Goal: Task Accomplishment & Management: Complete application form

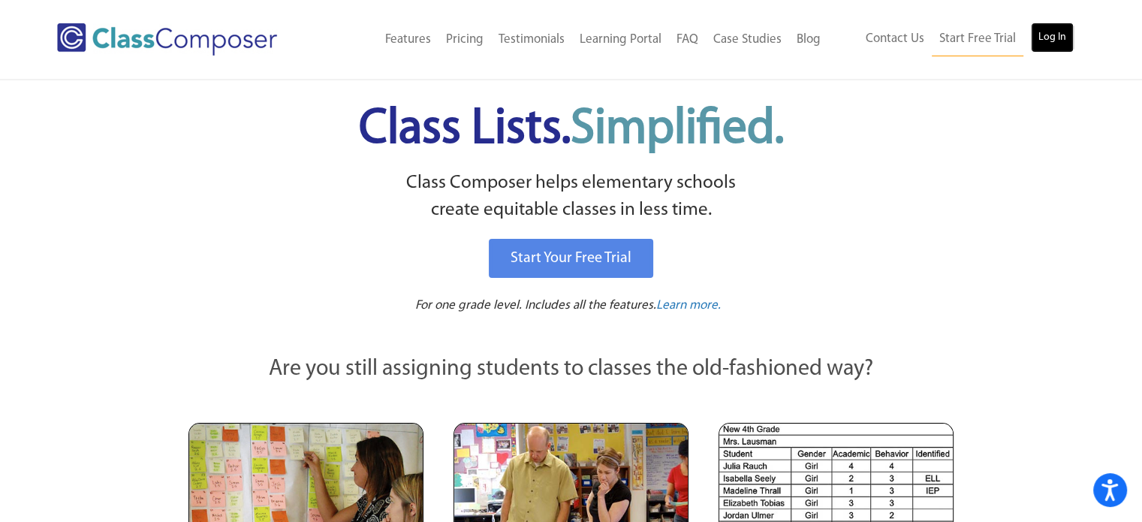
click at [1054, 35] on link "Log In" at bounding box center [1051, 38] width 43 height 30
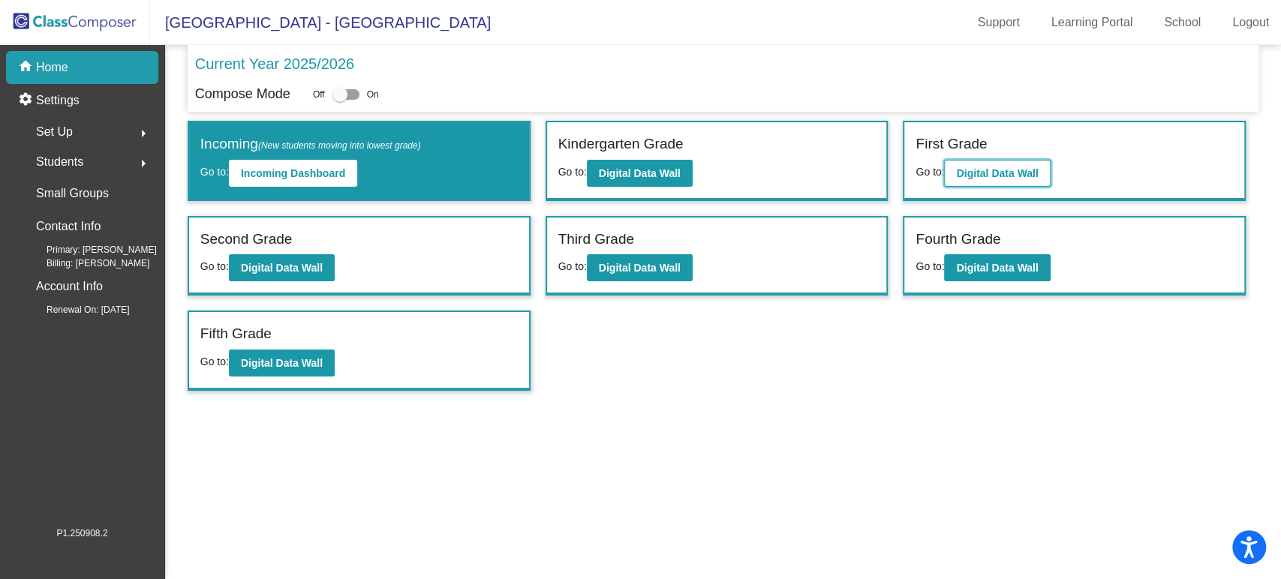
click at [982, 182] on button "Digital Data Wall" at bounding box center [997, 173] width 106 height 27
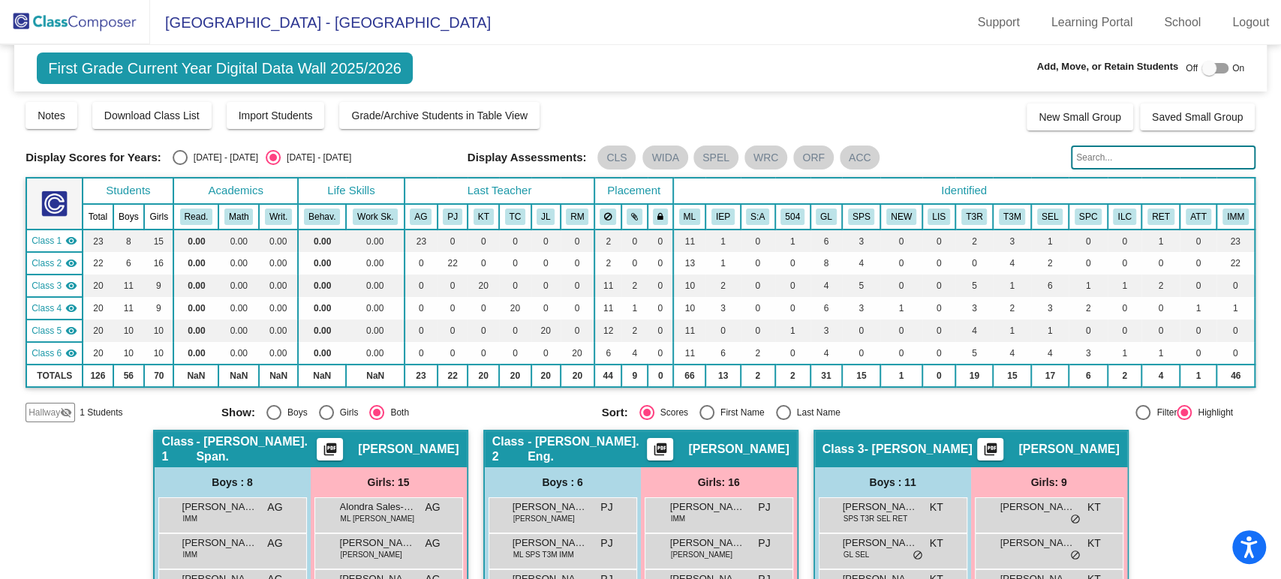
click at [56, 8] on img at bounding box center [75, 22] width 150 height 44
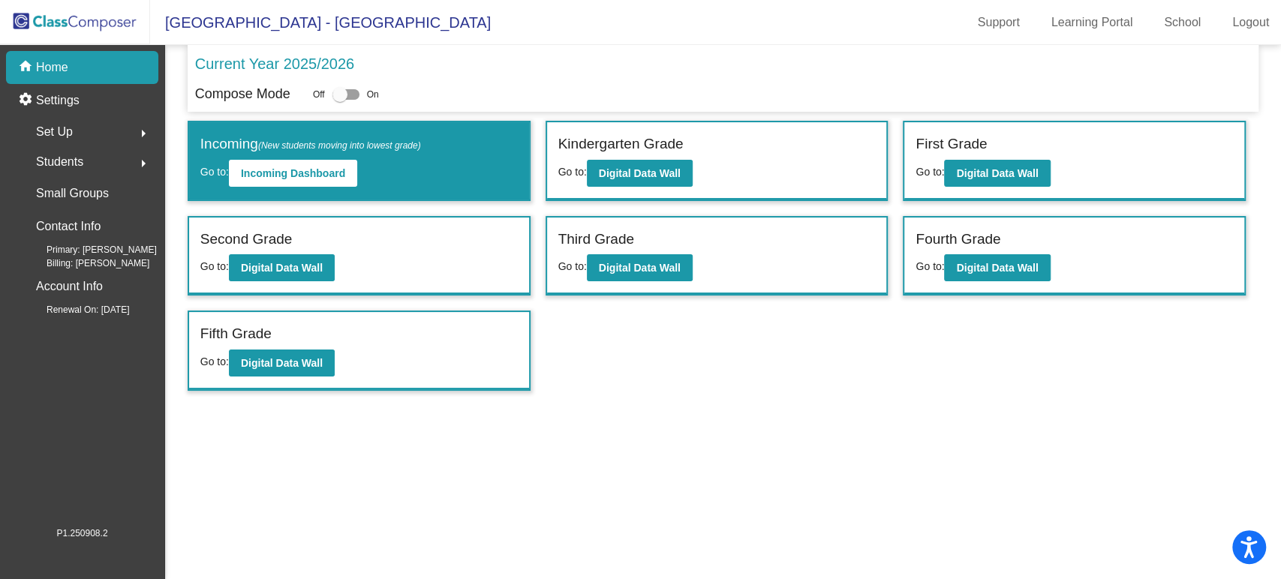
click at [648, 155] on div "Kindergarten Grade" at bounding box center [716, 147] width 317 height 26
click at [648, 161] on button "Digital Data Wall" at bounding box center [640, 173] width 106 height 27
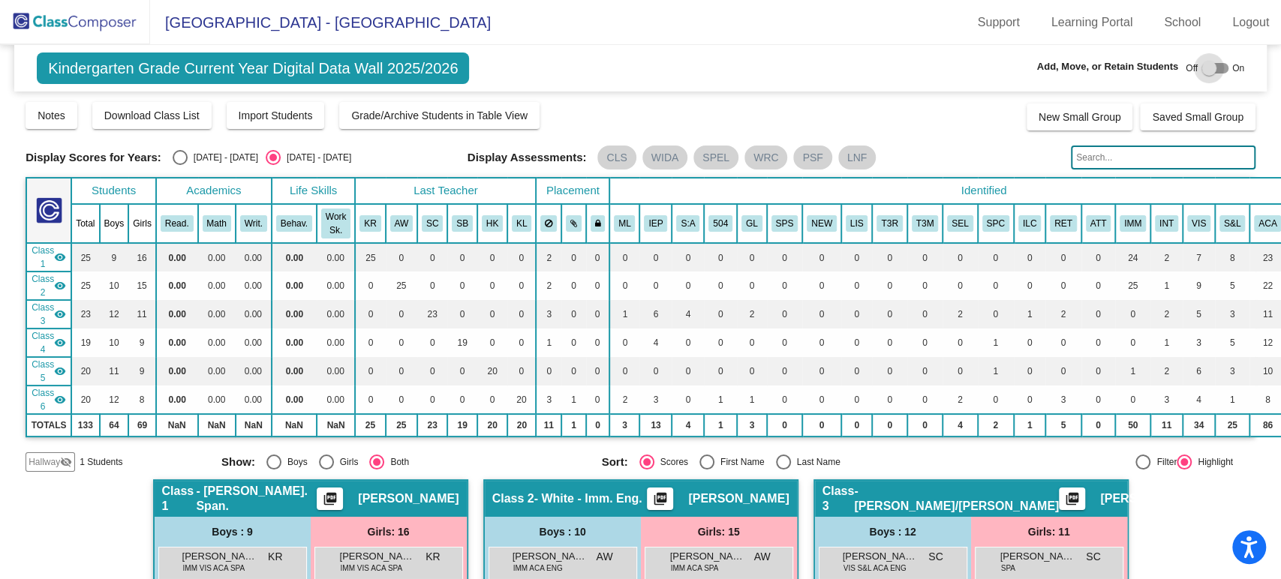
click at [1208, 71] on div at bounding box center [1209, 68] width 15 height 15
checkbox input "true"
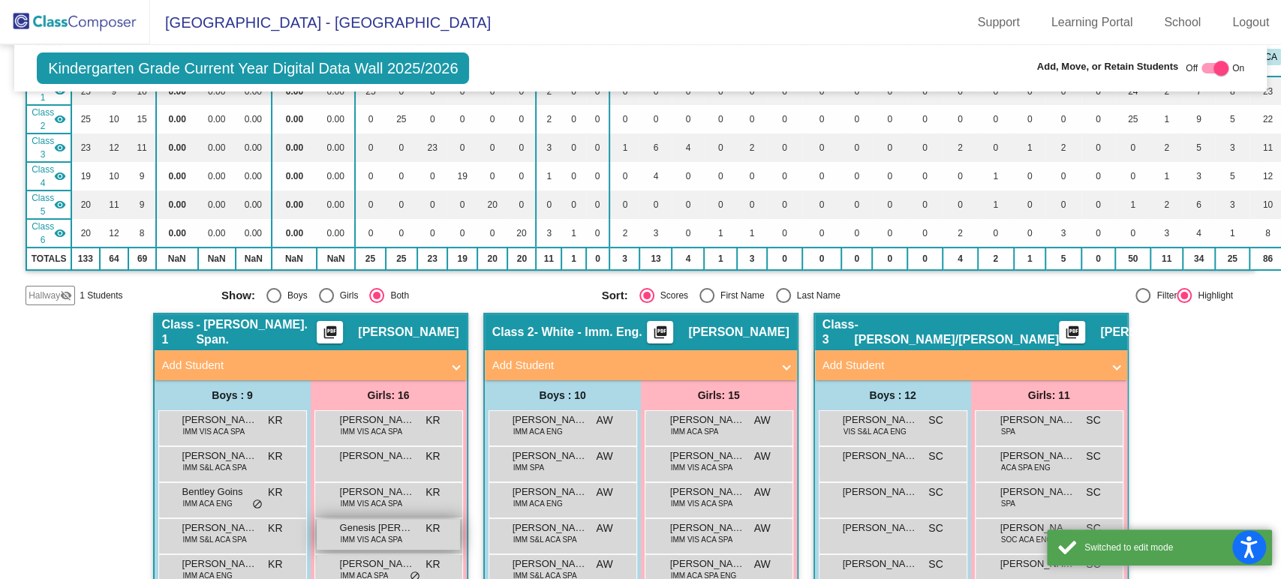
scroll to position [333, 0]
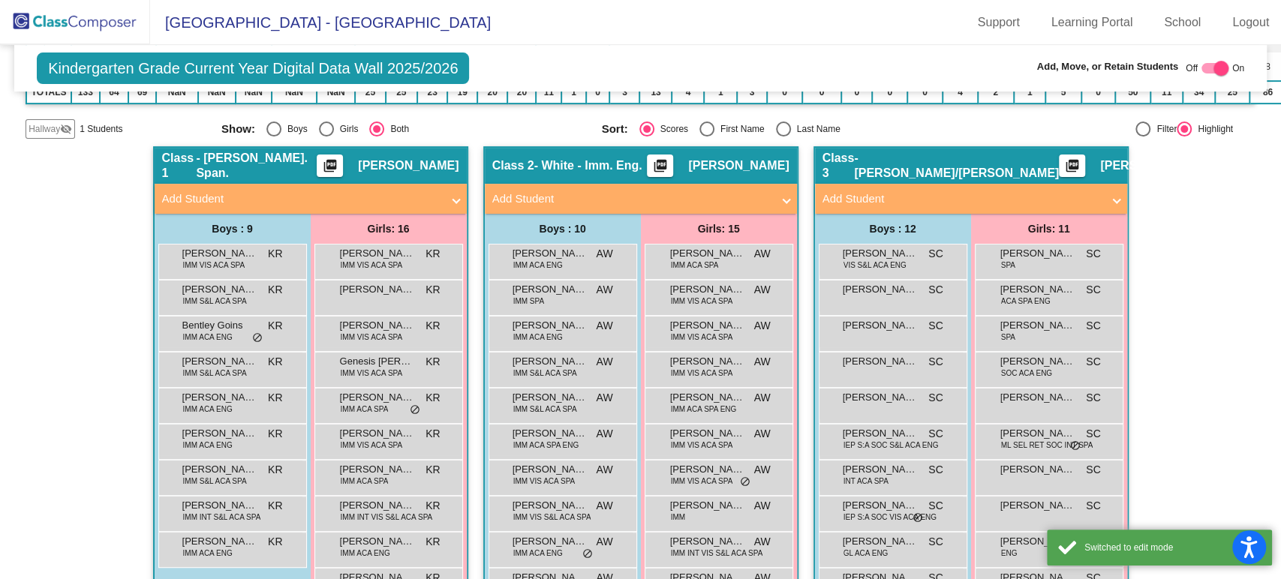
click at [34, 122] on span "Hallway" at bounding box center [45, 129] width 32 height 14
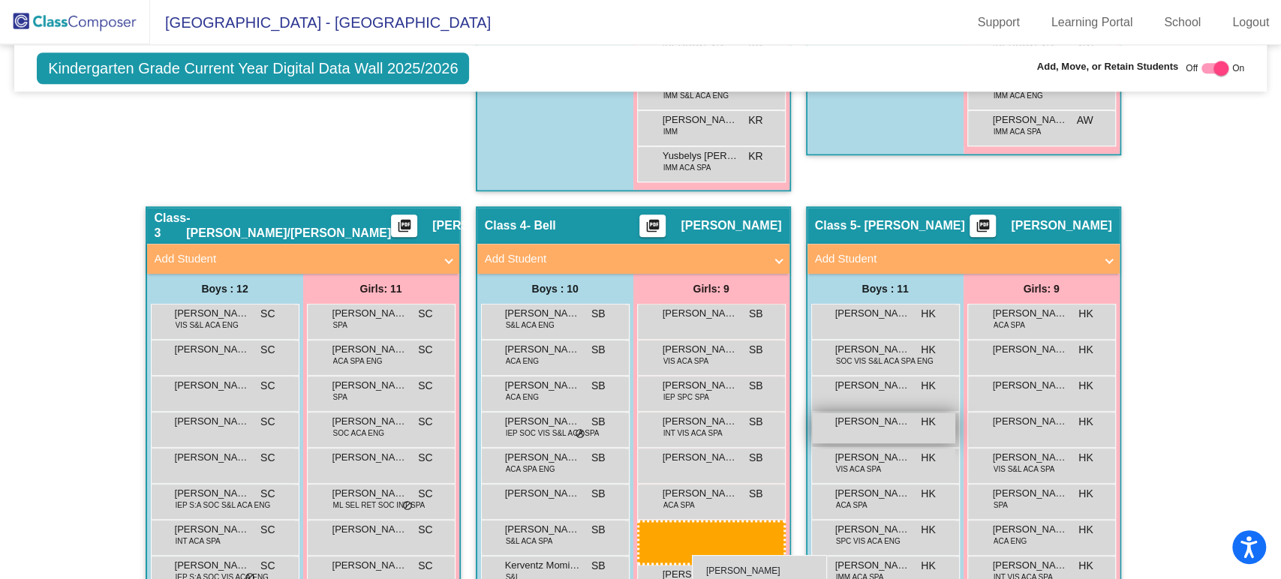
scroll to position [971, 0]
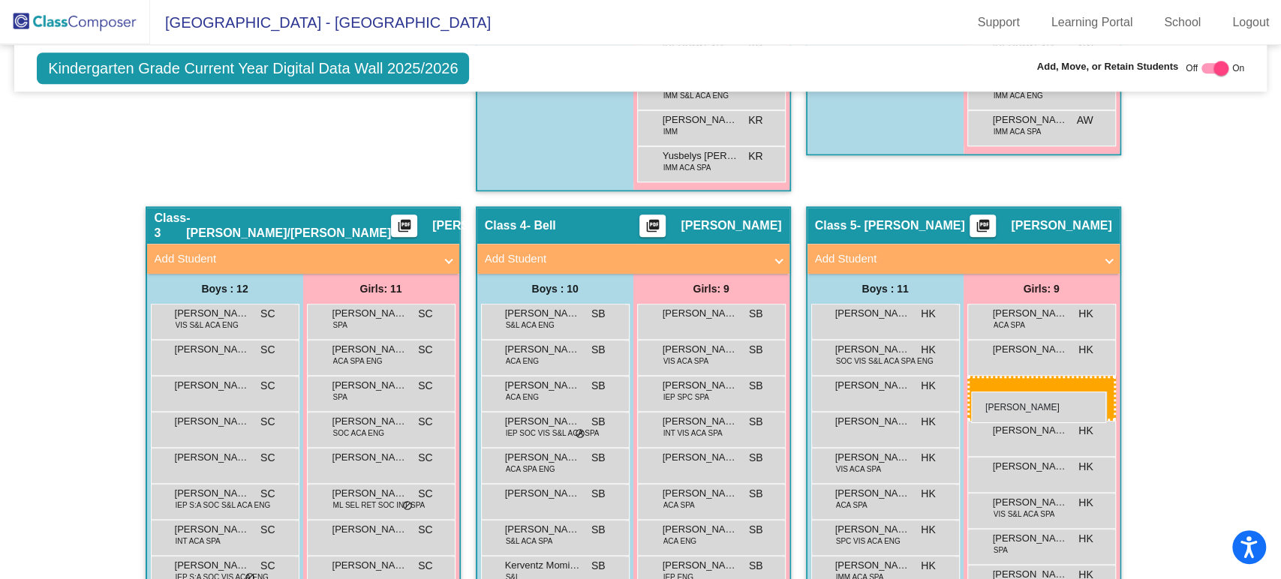
drag, startPoint x: 350, startPoint y: 260, endPoint x: 971, endPoint y: 392, distance: 635.1
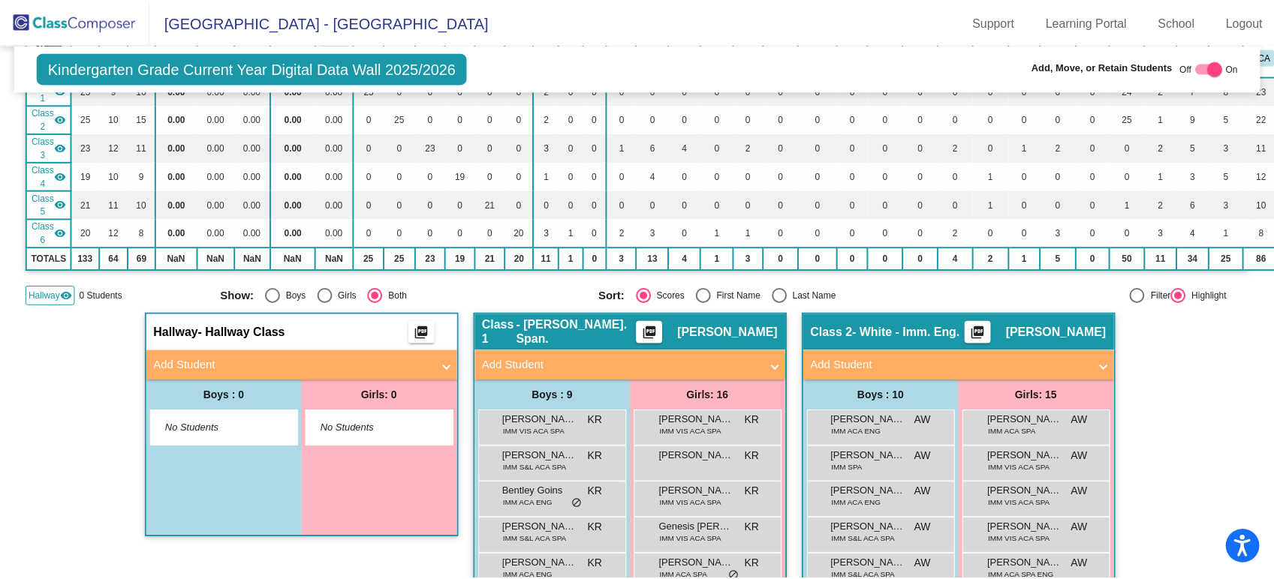
scroll to position [250, 0]
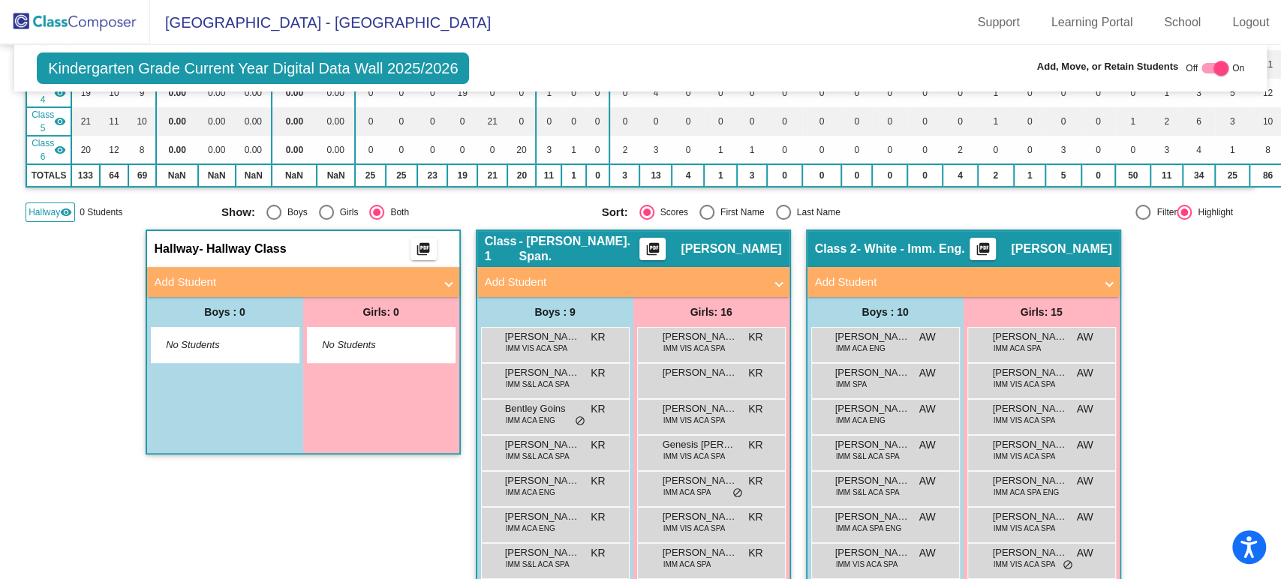
click at [308, 277] on mat-panel-title "Add Student" at bounding box center [294, 282] width 279 height 17
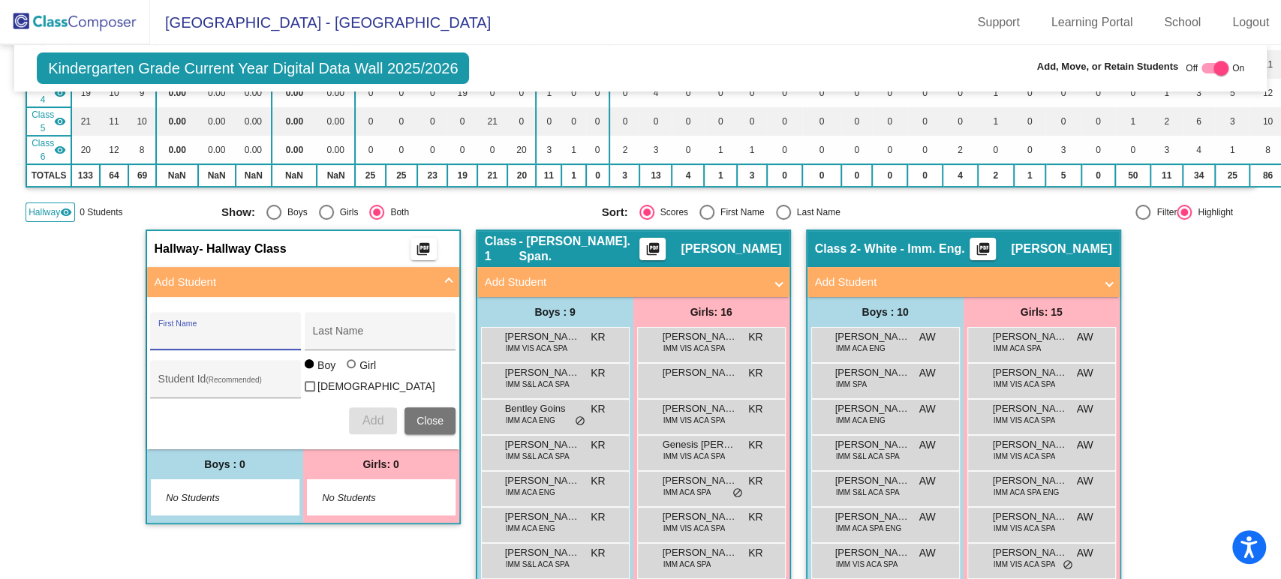
click at [227, 334] on input "First Name" at bounding box center [225, 337] width 135 height 12
type input "[PERSON_NAME]"
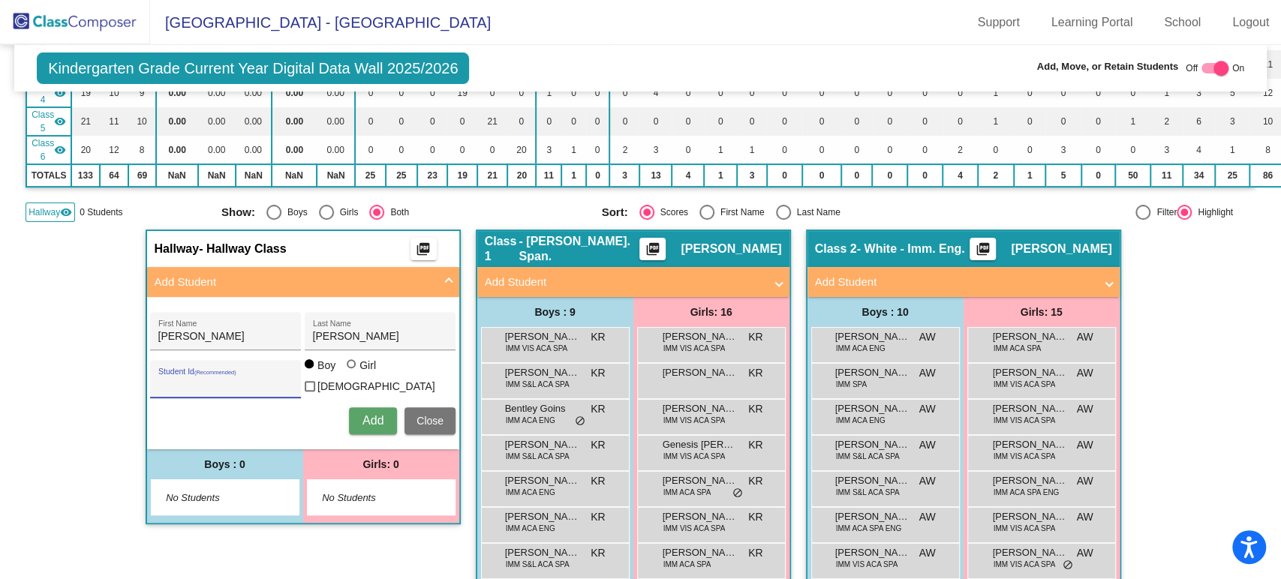
click at [342, 373] on mat-radio-group "Boy Girl" at bounding box center [342, 367] width 75 height 12
click at [354, 371] on div at bounding box center [353, 365] width 12 height 12
click at [353, 372] on input "Girl" at bounding box center [352, 371] width 1 height 1
radio input "true"
click at [363, 414] on span "Add" at bounding box center [372, 420] width 21 height 13
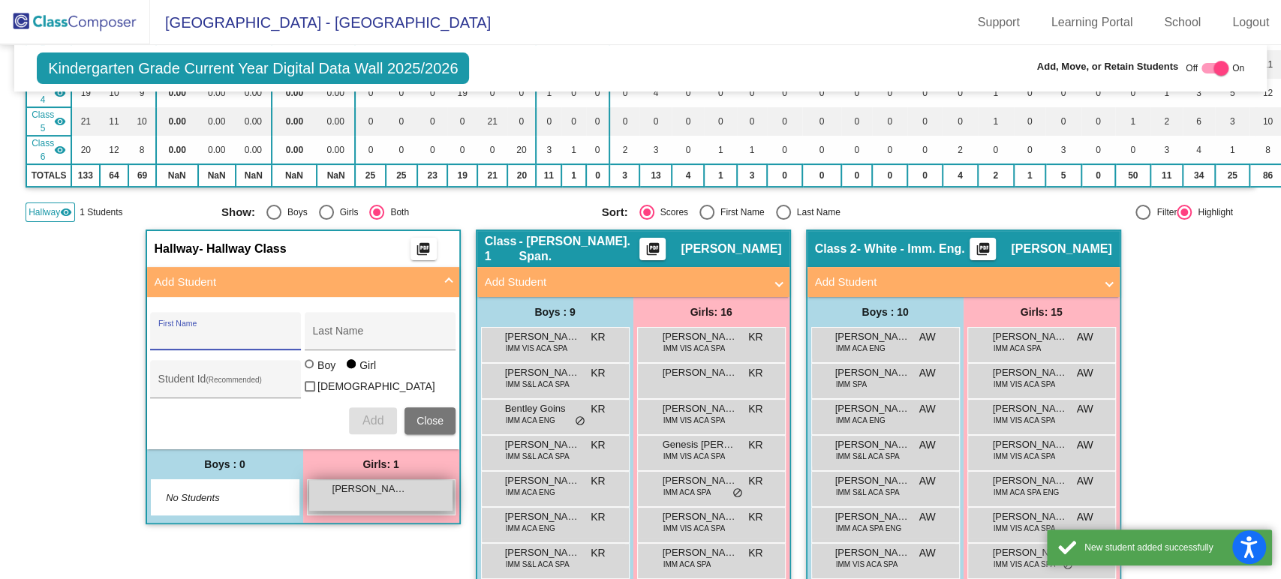
click at [365, 492] on div "[PERSON_NAME] [PERSON_NAME] lock do_not_disturb_alt" at bounding box center [380, 495] width 143 height 31
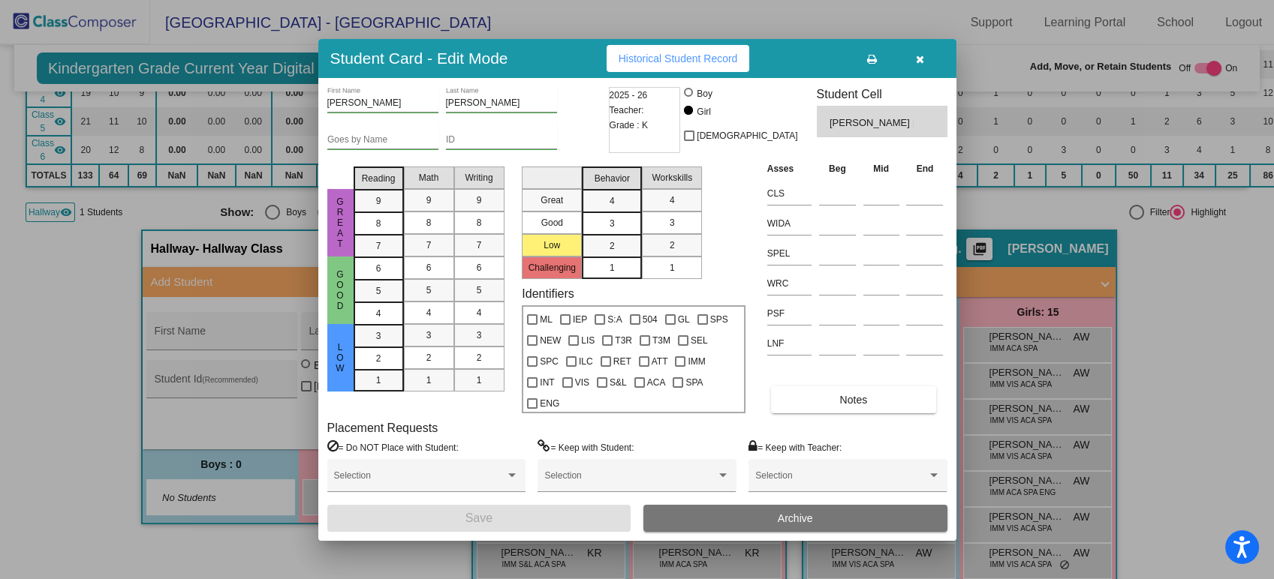
click at [709, 387] on div "ML IEP S:A 504 GL SPS NEW LIS T3R T3M SEL SPC ILC RET ATT IMM INT VIS S&L ACA S…" at bounding box center [633, 359] width 220 height 105
click at [684, 384] on label "SPA" at bounding box center [687, 383] width 30 height 18
click at [678, 388] on input "SPA" at bounding box center [677, 388] width 1 height 1
checkbox input "true"
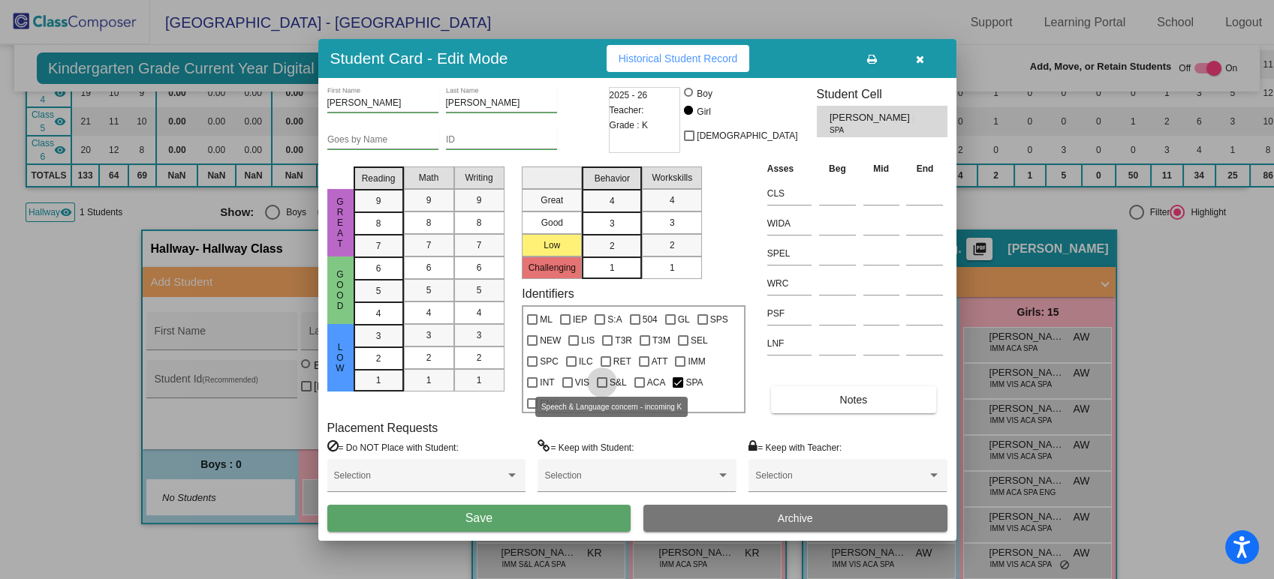
click at [611, 387] on span "S&L" at bounding box center [617, 383] width 17 height 18
click at [602, 388] on input "S&L" at bounding box center [601, 388] width 1 height 1
checkbox input "true"
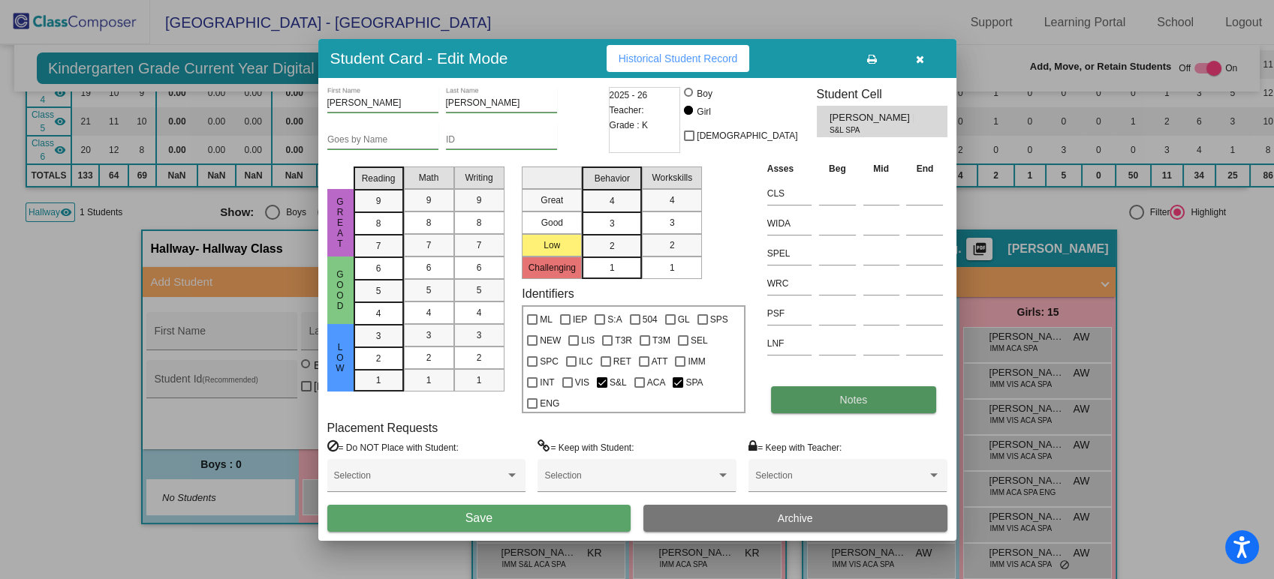
click at [847, 399] on span "Notes" at bounding box center [854, 400] width 28 height 12
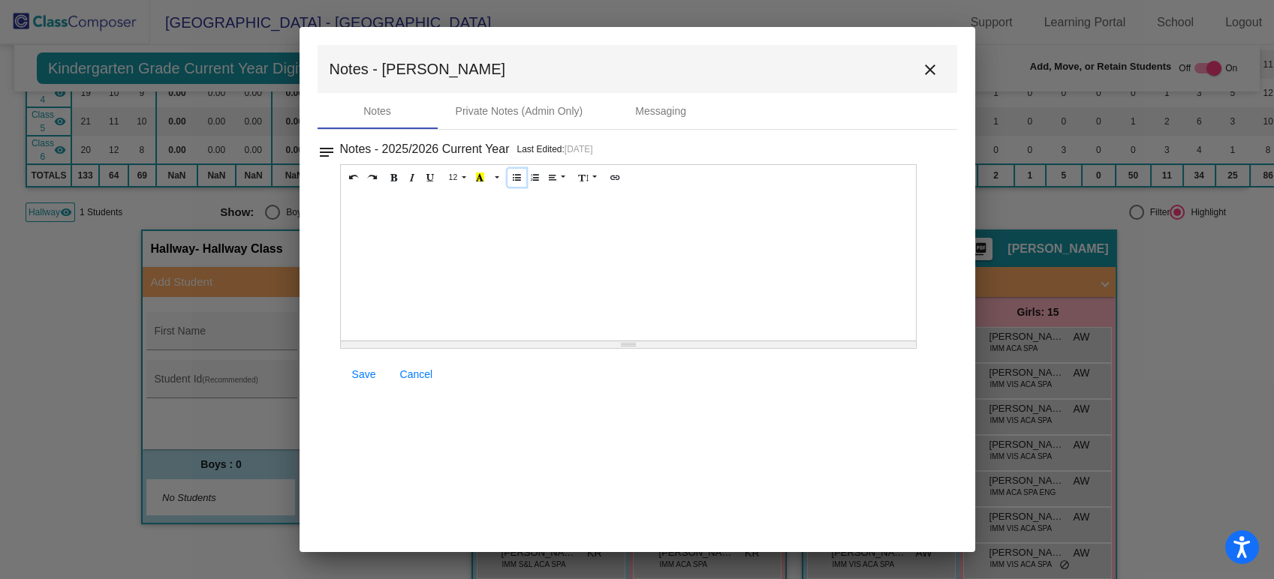
click at [507, 179] on button "Unordered list (CTRL+SHIFT+NUM7)" at bounding box center [516, 178] width 19 height 18
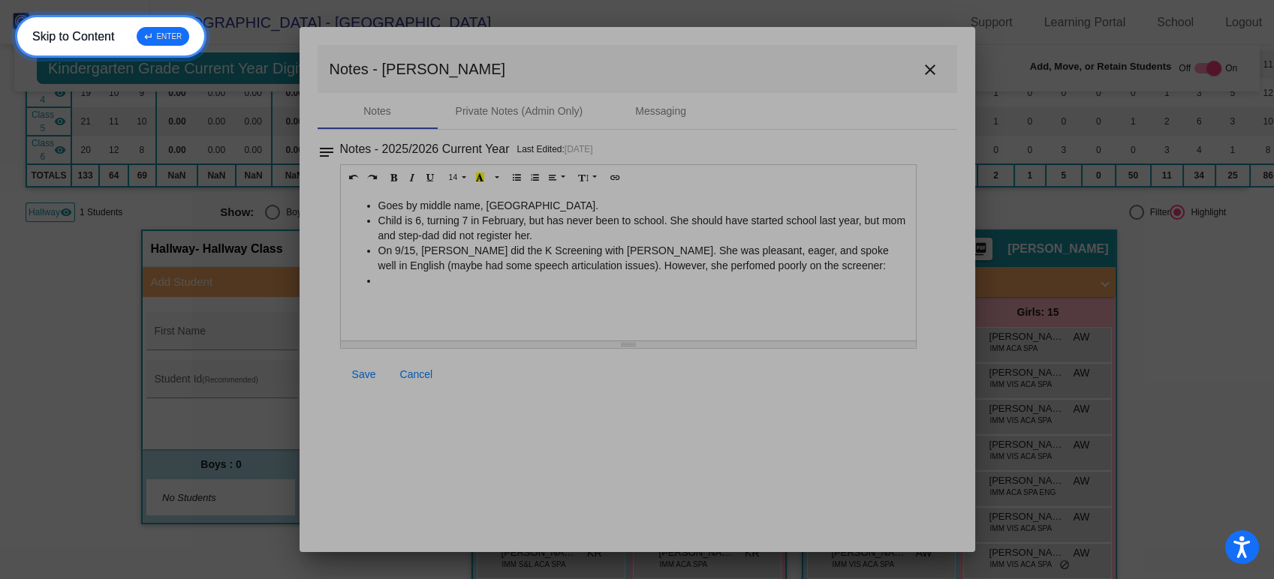
click at [15, 15] on link "Skip to Content ↵ ENTER" at bounding box center [110, 36] width 191 height 43
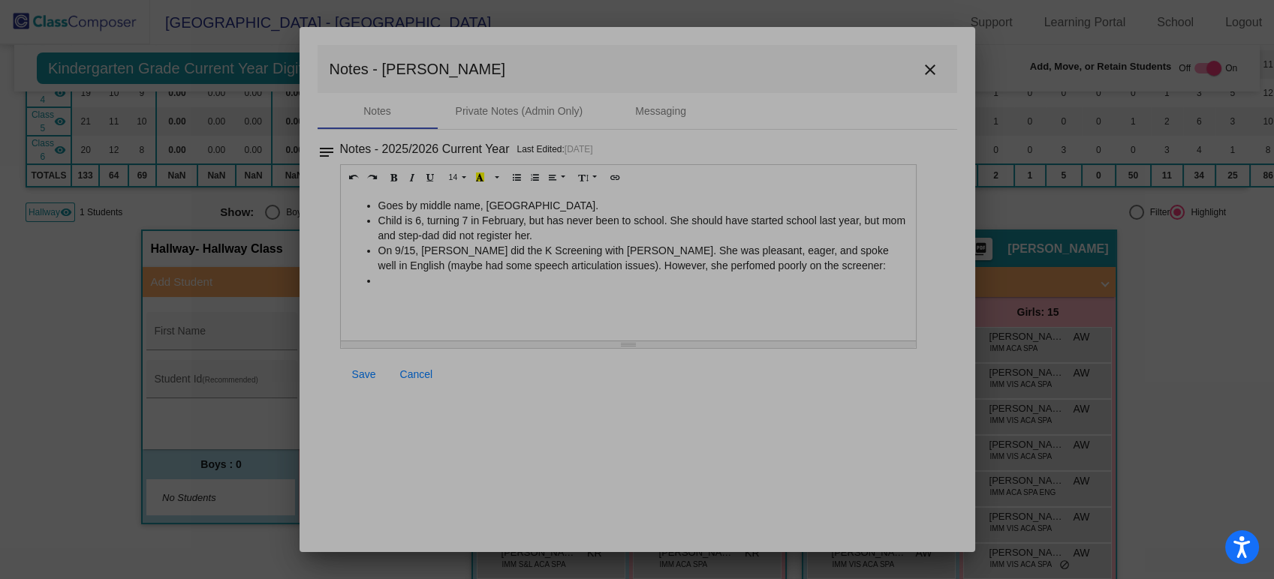
click at [435, 328] on div "Goes by middle name, [GEOGRAPHIC_DATA]. Child is 6, turning 7 in February, but …" at bounding box center [629, 266] width 576 height 150
click at [587, 260] on li "On 9/15, [PERSON_NAME] did the K Screening with [PERSON_NAME]. She was pleasant…" at bounding box center [643, 258] width 531 height 30
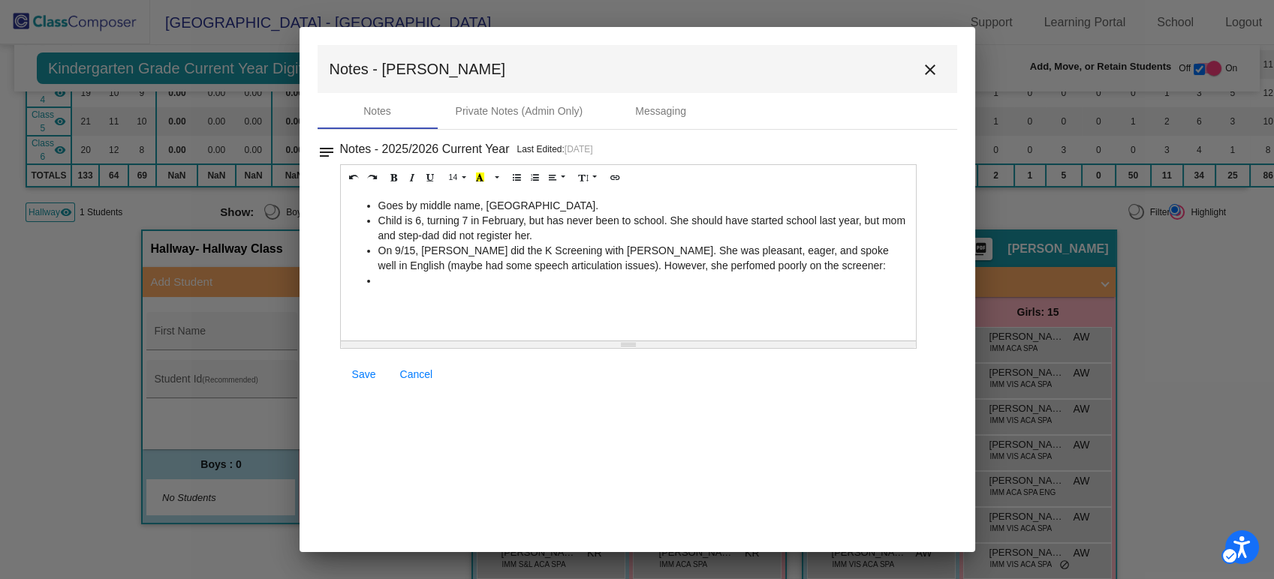
click at [830, 267] on li "On 9/15, [PERSON_NAME] did the K Screening with [PERSON_NAME]. She was pleasant…" at bounding box center [643, 258] width 531 height 30
click at [476, 269] on li "On 9/15, [PERSON_NAME] did the K Screening with [PERSON_NAME]. She was pleasant…" at bounding box center [643, 258] width 531 height 30
click at [408, 284] on li at bounding box center [643, 280] width 531 height 15
drag, startPoint x: 216, startPoint y: 285, endPoint x: 256, endPoint y: 278, distance: 40.5
click at [210, 290] on div at bounding box center [637, 289] width 1274 height 579
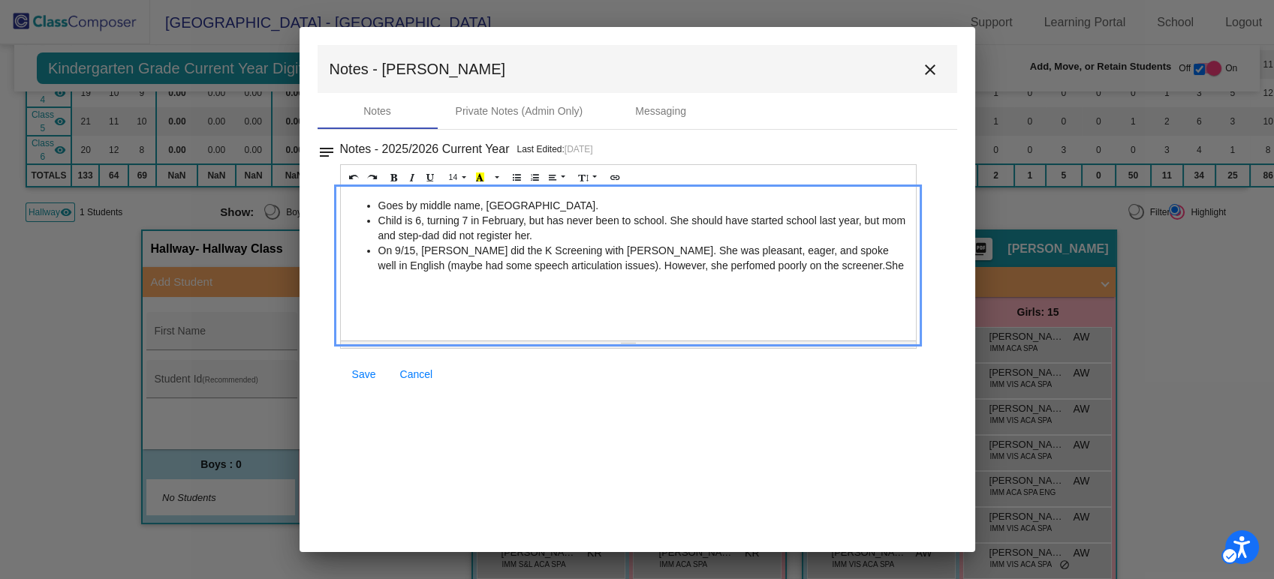
click at [817, 266] on li "On 9/15, [PERSON_NAME] did the K Screening with [PERSON_NAME]. She was pleasant…" at bounding box center [643, 258] width 531 height 30
click at [763, 251] on li "On 9/15, [PERSON_NAME] did the K Screening with [PERSON_NAME]. She was pleasant…" at bounding box center [643, 258] width 531 height 30
click at [657, 242] on li "Child is 6, turning 7 in February, but has never been to school. She should hav…" at bounding box center [643, 228] width 531 height 30
click at [366, 370] on span "Save" at bounding box center [364, 374] width 24 height 12
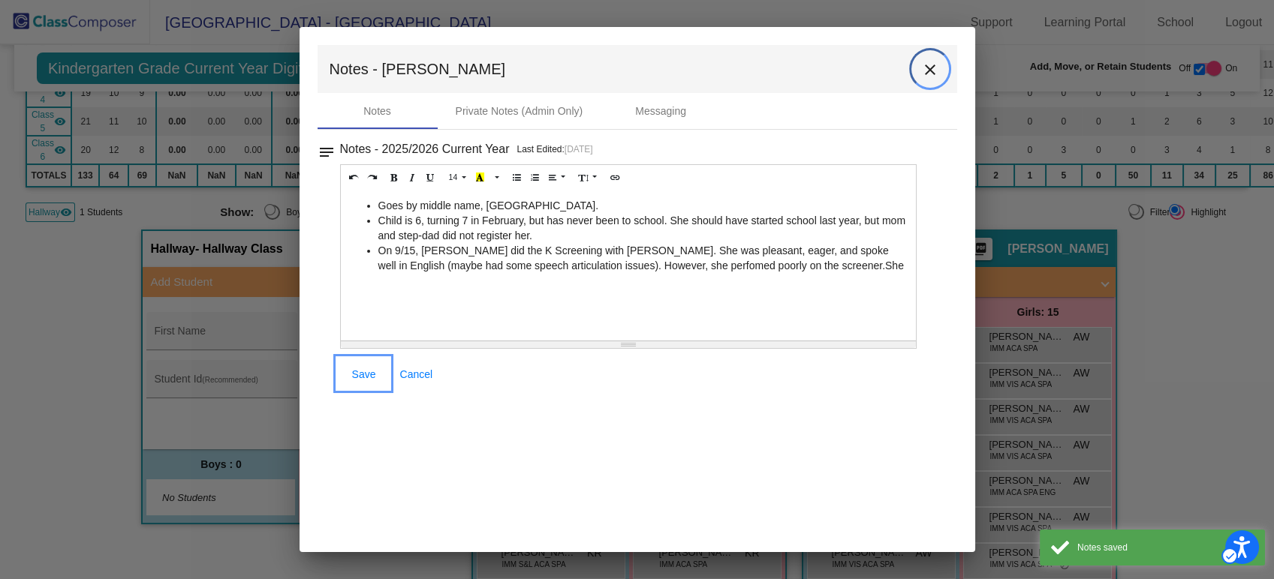
click at [926, 72] on mat-icon "close" at bounding box center [930, 70] width 18 height 18
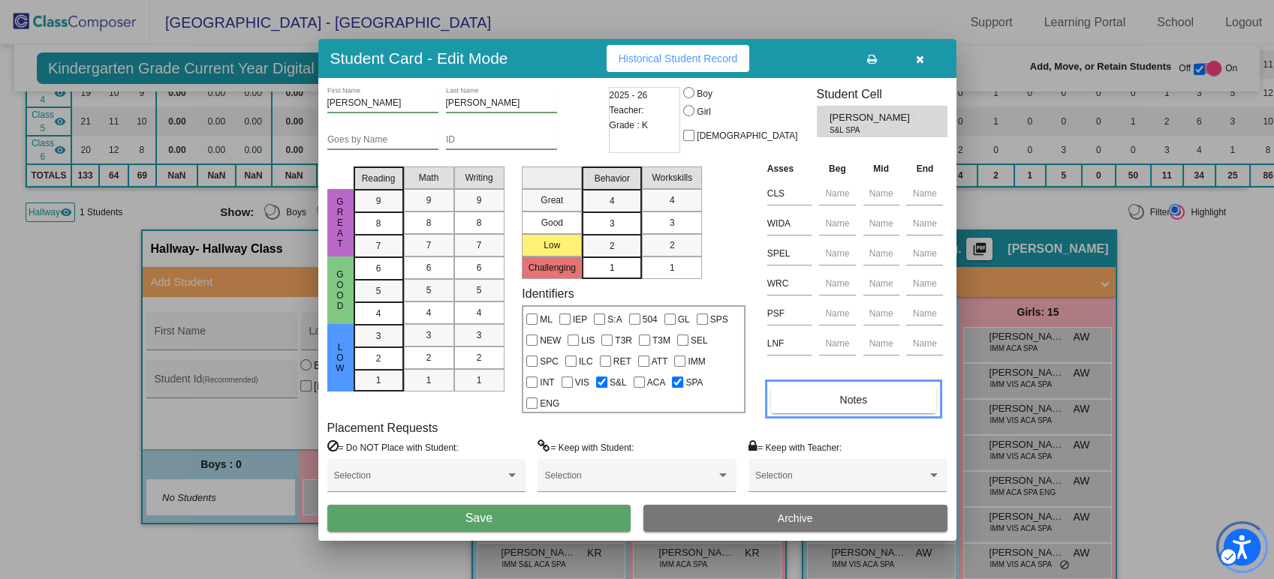
click at [1248, 546] on icon "Open accessiBe: accessibility options, statement and help" at bounding box center [1241, 547] width 18 height 24
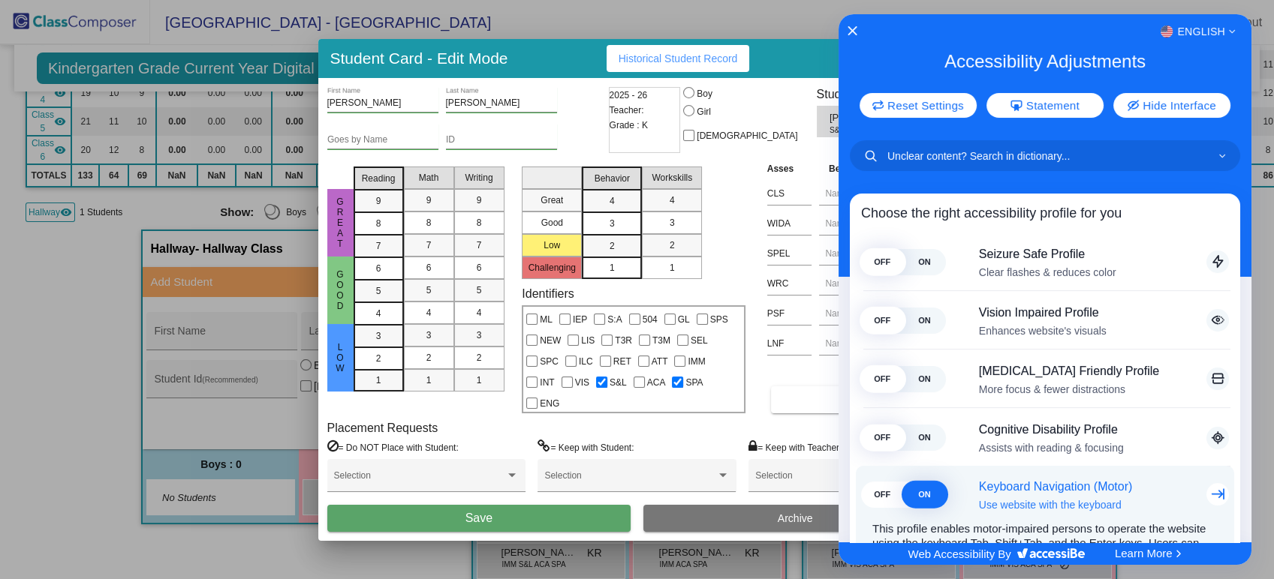
click at [886, 494] on span "OFF" at bounding box center [882, 495] width 42 height 26
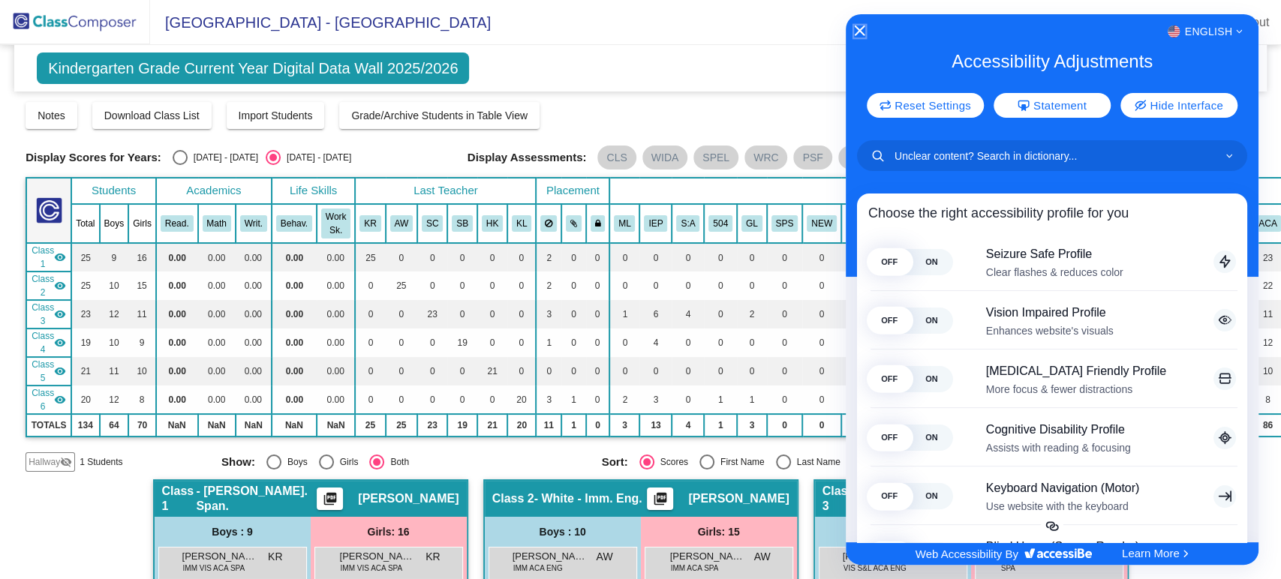
click at [858, 31] on icon "Close Accessibility Interface" at bounding box center [859, 31] width 11 height 11
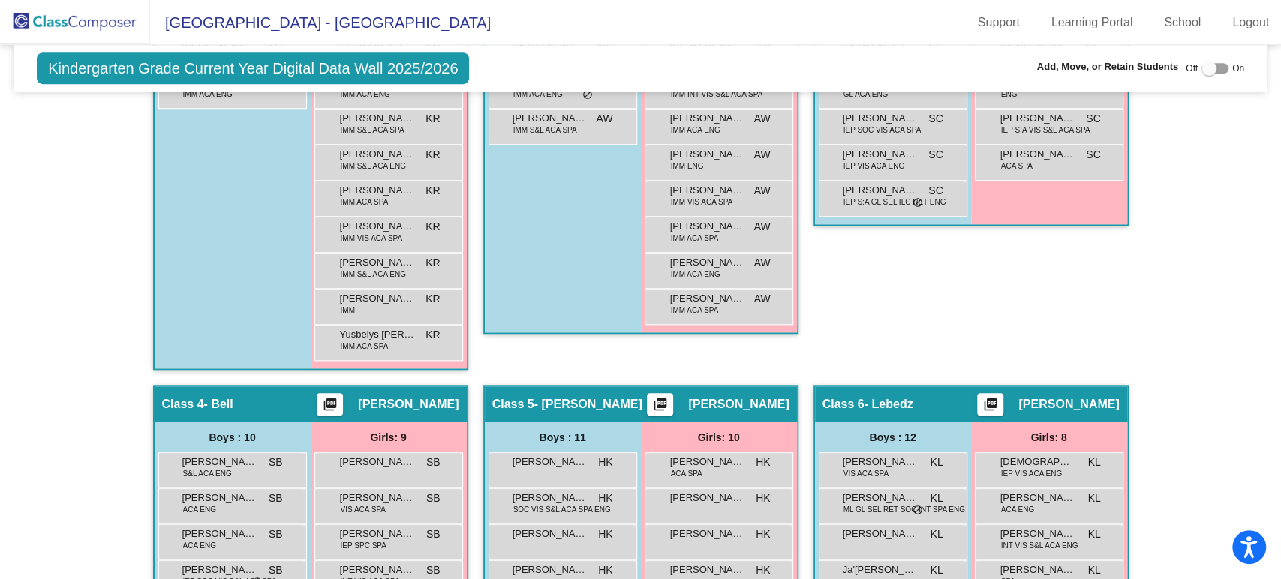
scroll to position [345, 0]
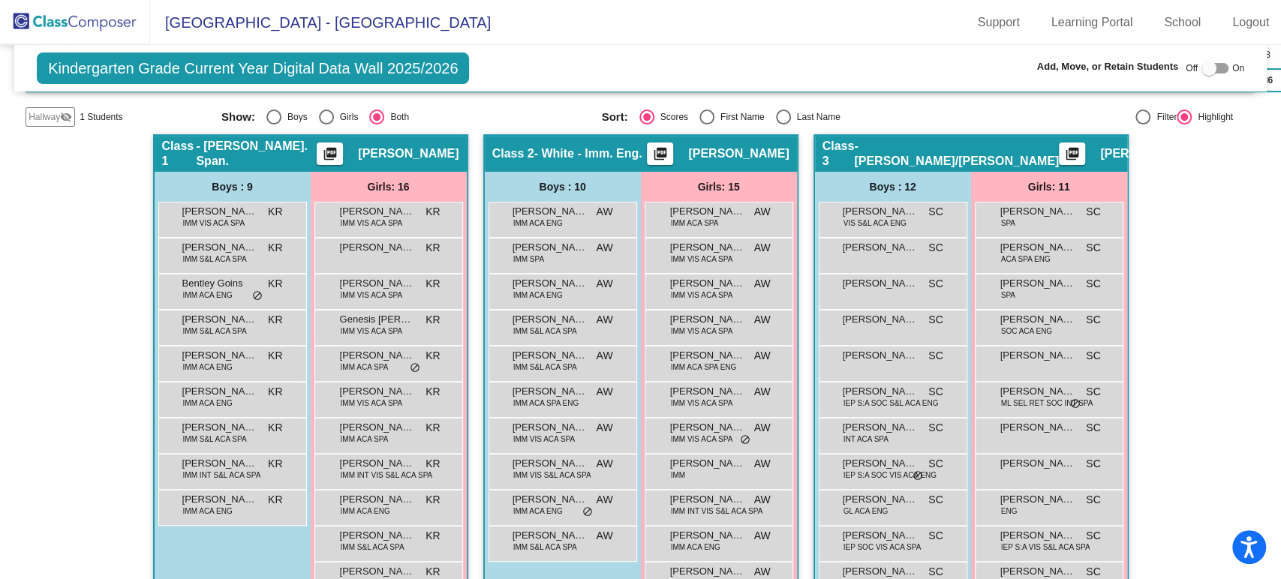
click at [60, 121] on div "Hallway visibility_off" at bounding box center [51, 117] width 50 height 20
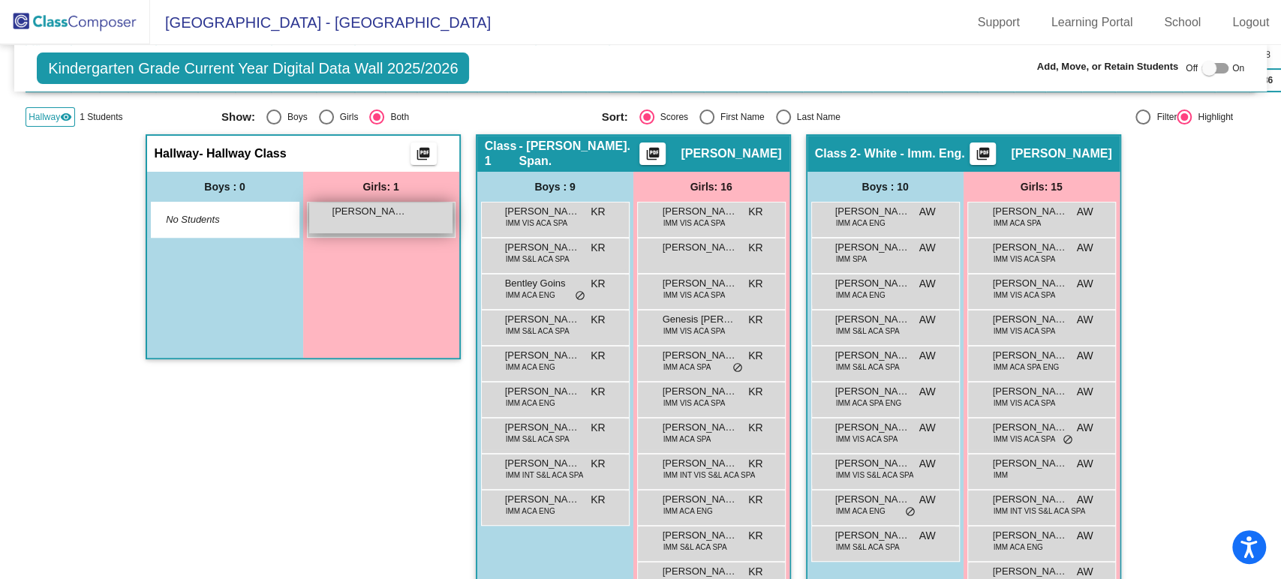
click at [319, 222] on div "[PERSON_NAME] [PERSON_NAME] lock do_not_disturb_alt" at bounding box center [380, 218] width 143 height 31
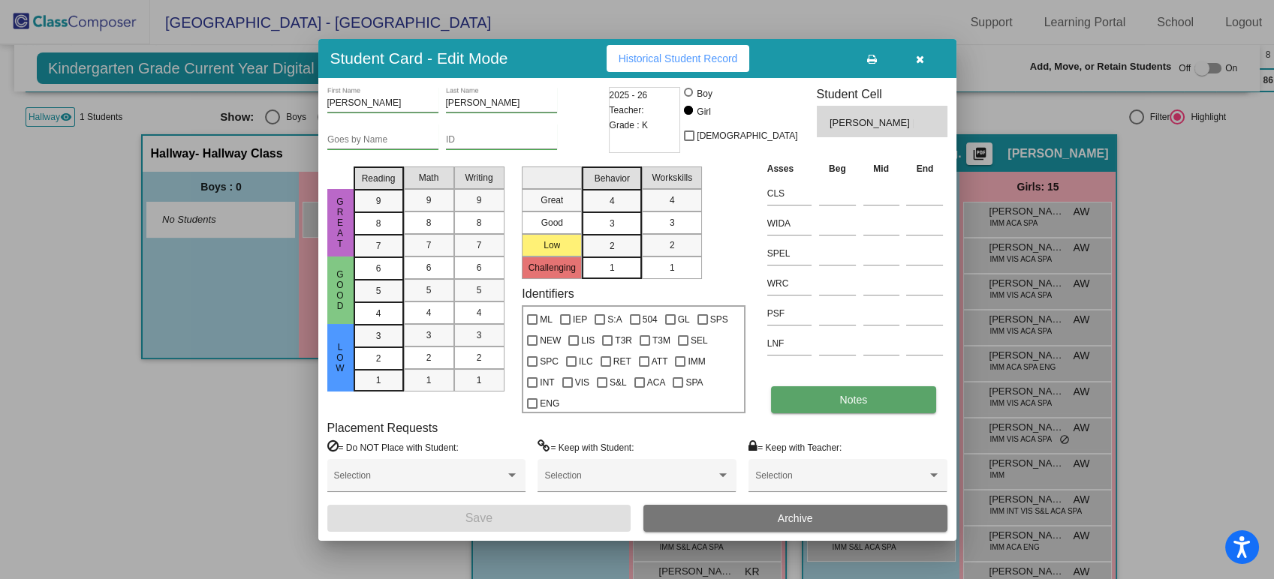
click at [842, 403] on span "Notes" at bounding box center [854, 400] width 28 height 12
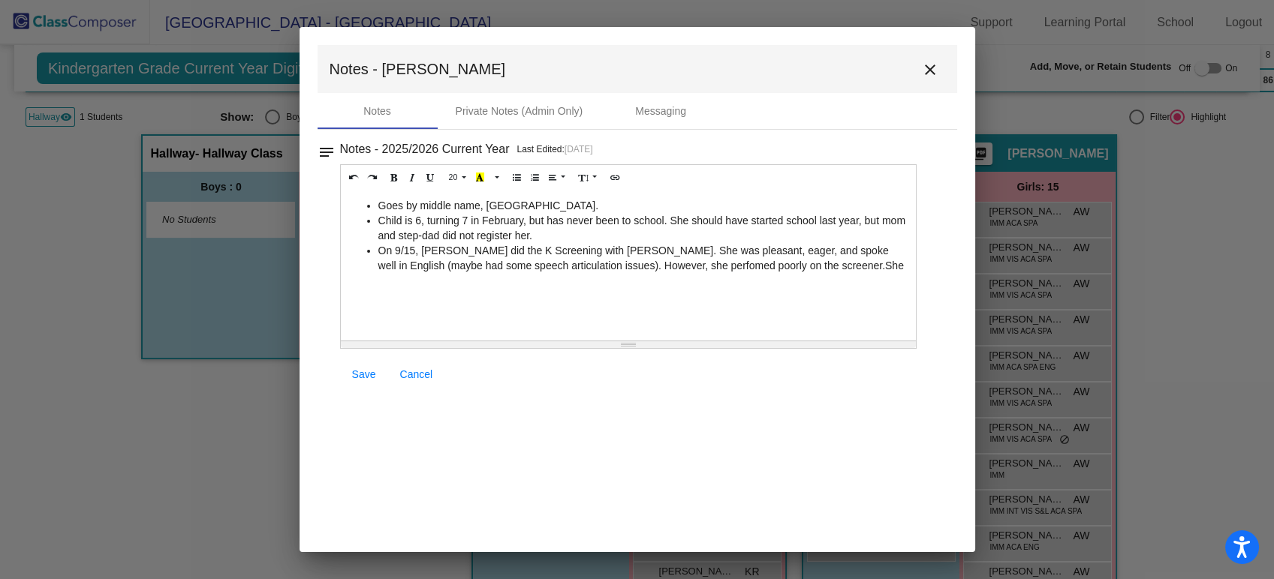
click at [835, 263] on li "On 9/15, [PERSON_NAME] did the K Screening with [PERSON_NAME]. She was pleasant…" at bounding box center [643, 258] width 531 height 30
click at [819, 265] on li "On 9/15, [PERSON_NAME] did the K Screening with [PERSON_NAME]. She was pleasant…" at bounding box center [643, 258] width 531 height 30
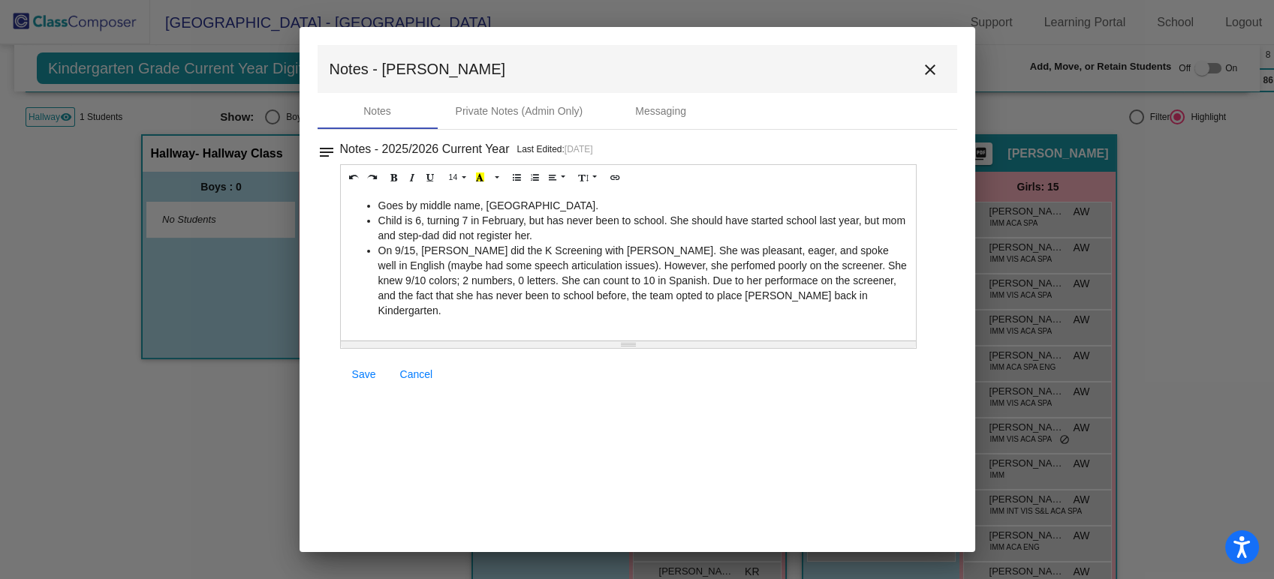
click at [368, 378] on span "Save" at bounding box center [364, 374] width 24 height 12
click at [928, 68] on mat-icon "close" at bounding box center [930, 70] width 18 height 18
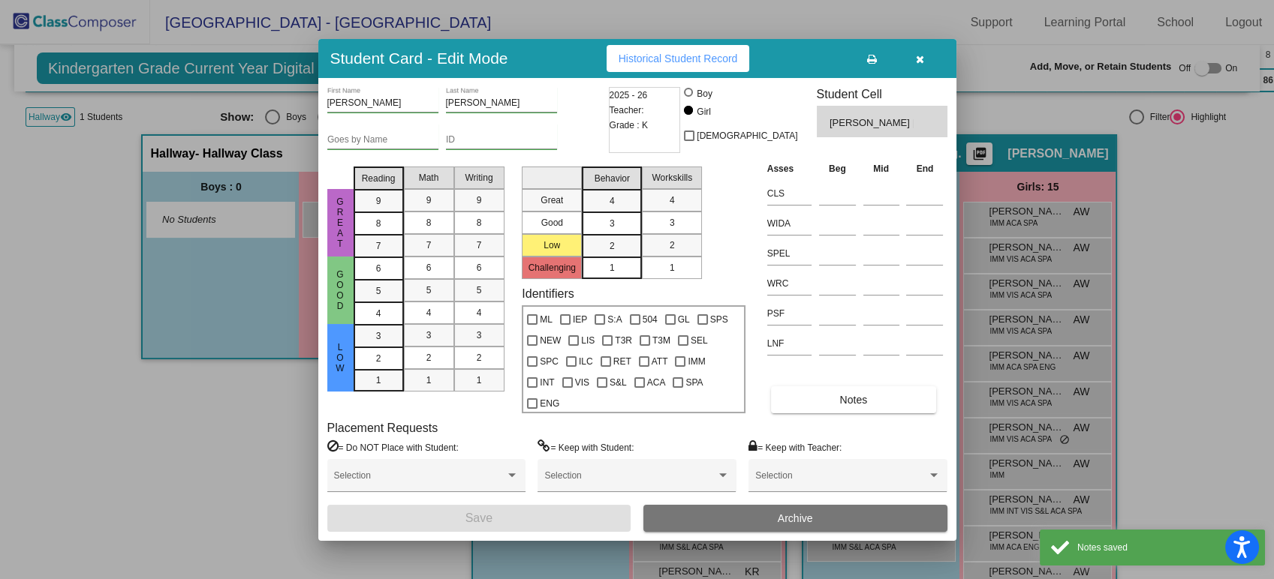
click at [419, 130] on div "Goes by Name" at bounding box center [382, 137] width 111 height 26
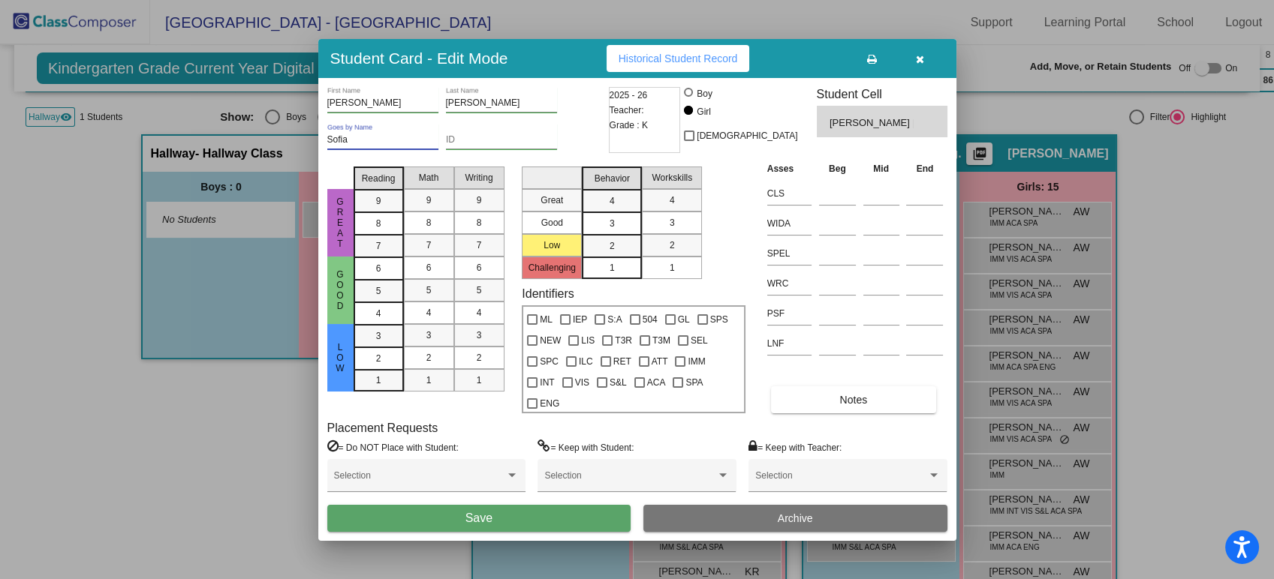
type input "Sofia"
click at [464, 509] on button "Save" at bounding box center [479, 518] width 304 height 27
